Goal: Check status: Check status

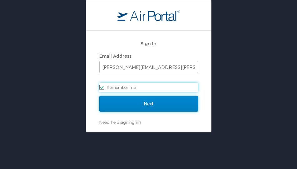
click at [143, 98] on input "Next" at bounding box center [148, 104] width 99 height 16
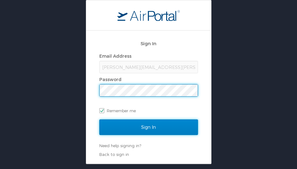
click at [147, 130] on input "Sign In" at bounding box center [148, 128] width 99 height 16
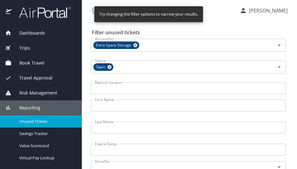
click at [120, 125] on input "Last Name" at bounding box center [188, 128] width 195 height 12
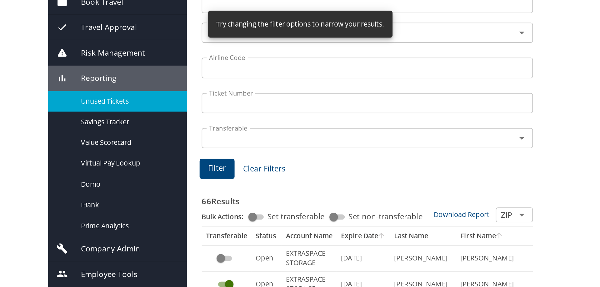
scroll to position [156, 0]
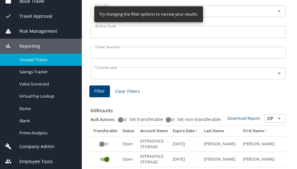
type input "sowards"
click at [103, 88] on span "Filter" at bounding box center [99, 92] width 11 height 8
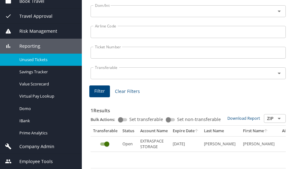
scroll to position [0, 0]
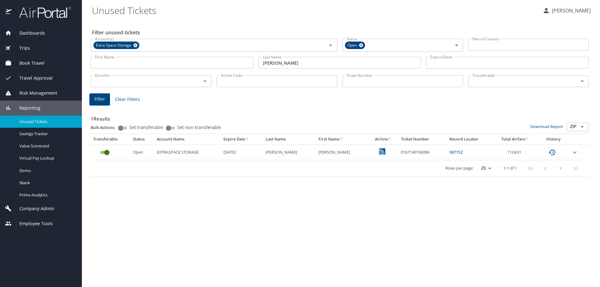
click at [297, 153] on td "0167140796096" at bounding box center [423, 152] width 48 height 15
copy td "0167140796096"
click at [297, 169] on div "Filter unused tickets Account(s) Extra Space Storage Account(s) Status Open Sta…" at bounding box center [341, 153] width 498 height 267
click at [297, 152] on td "0167140796096" at bounding box center [423, 152] width 48 height 15
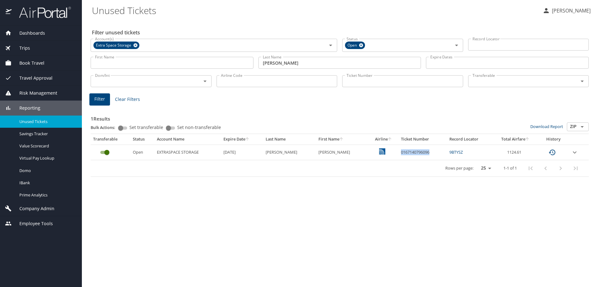
click at [297, 152] on td "0167140796096" at bounding box center [423, 152] width 48 height 15
copy td "0167140796096"
